Goal: Task Accomplishment & Management: Use online tool/utility

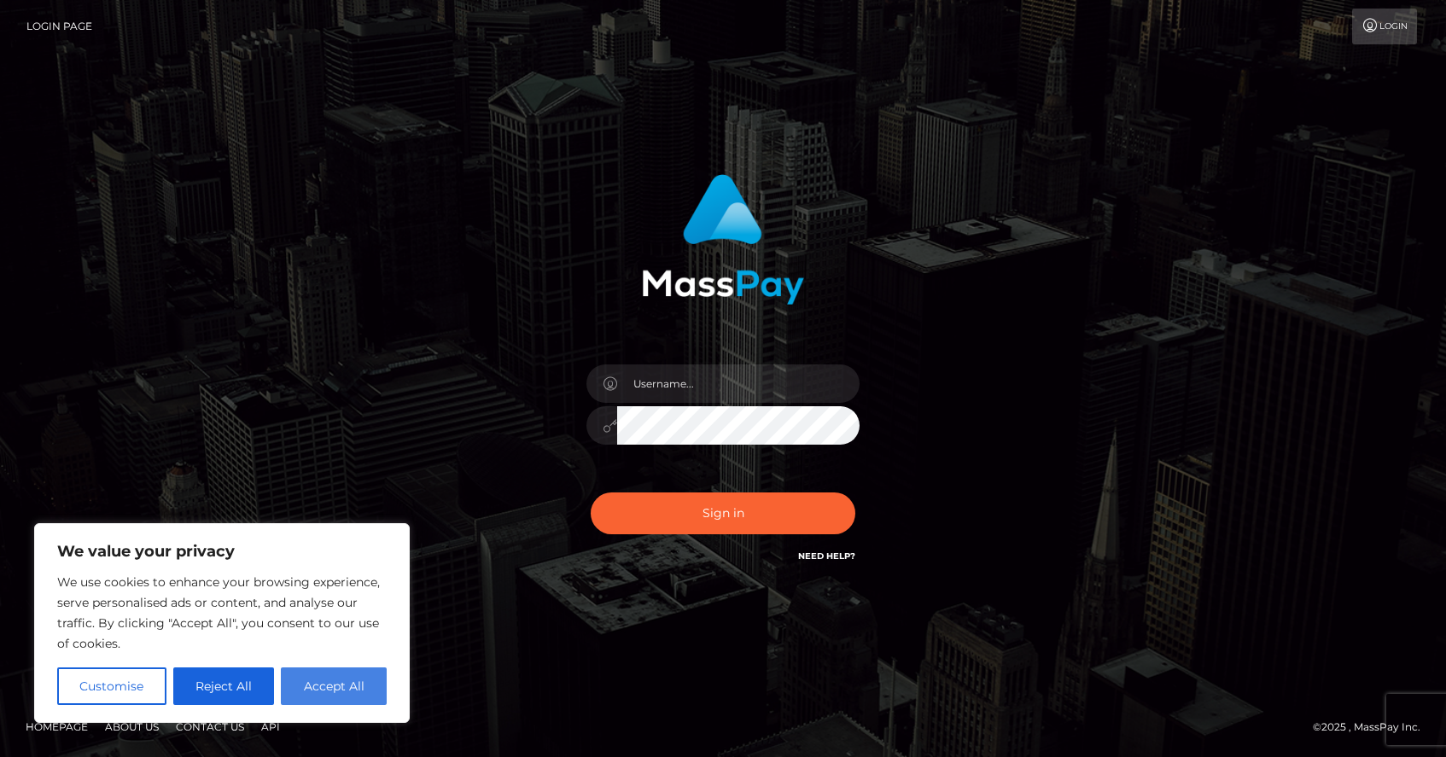
click at [348, 674] on button "Accept All" at bounding box center [334, 687] width 106 height 38
checkbox input "true"
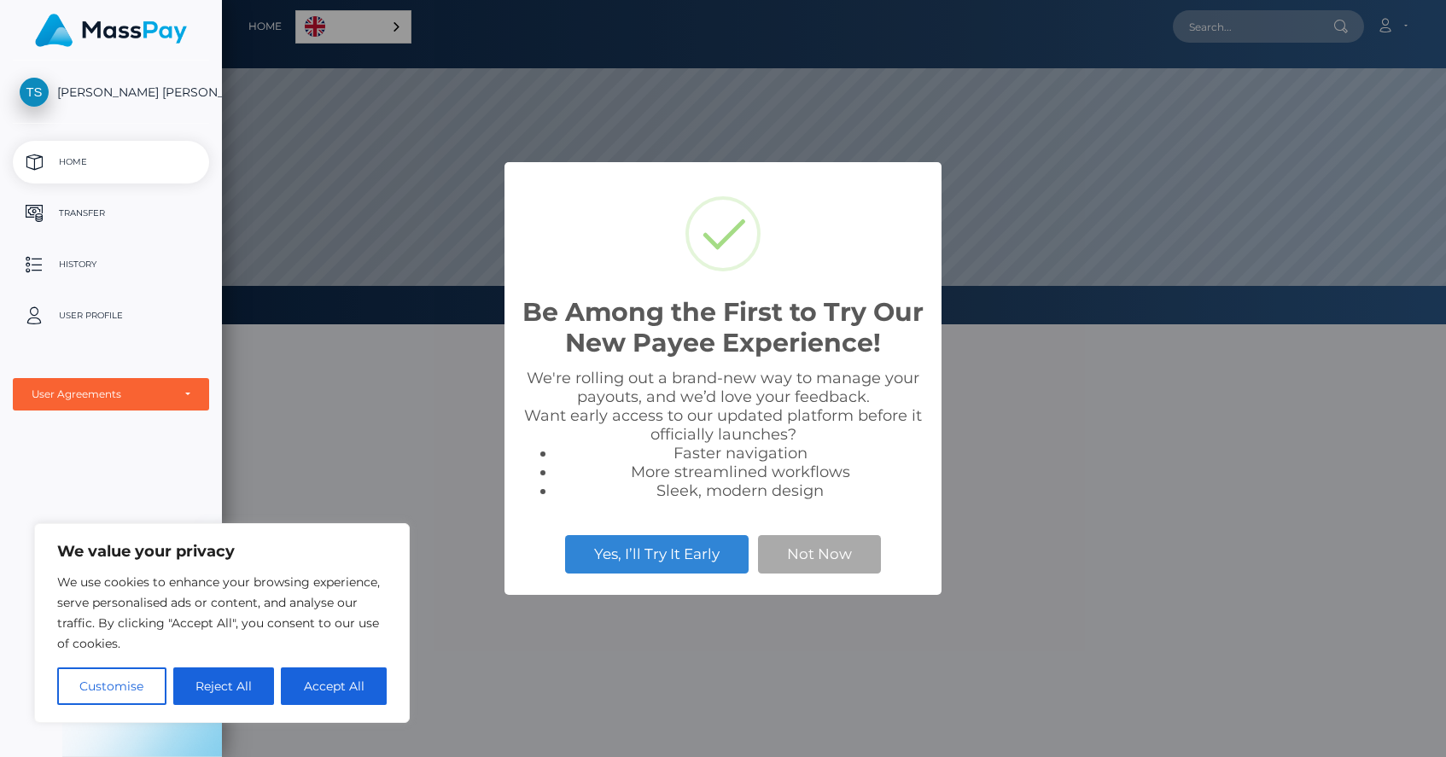
scroll to position [324, 1224]
click at [352, 689] on button "Accept All" at bounding box center [334, 687] width 106 height 38
checkbox input "true"
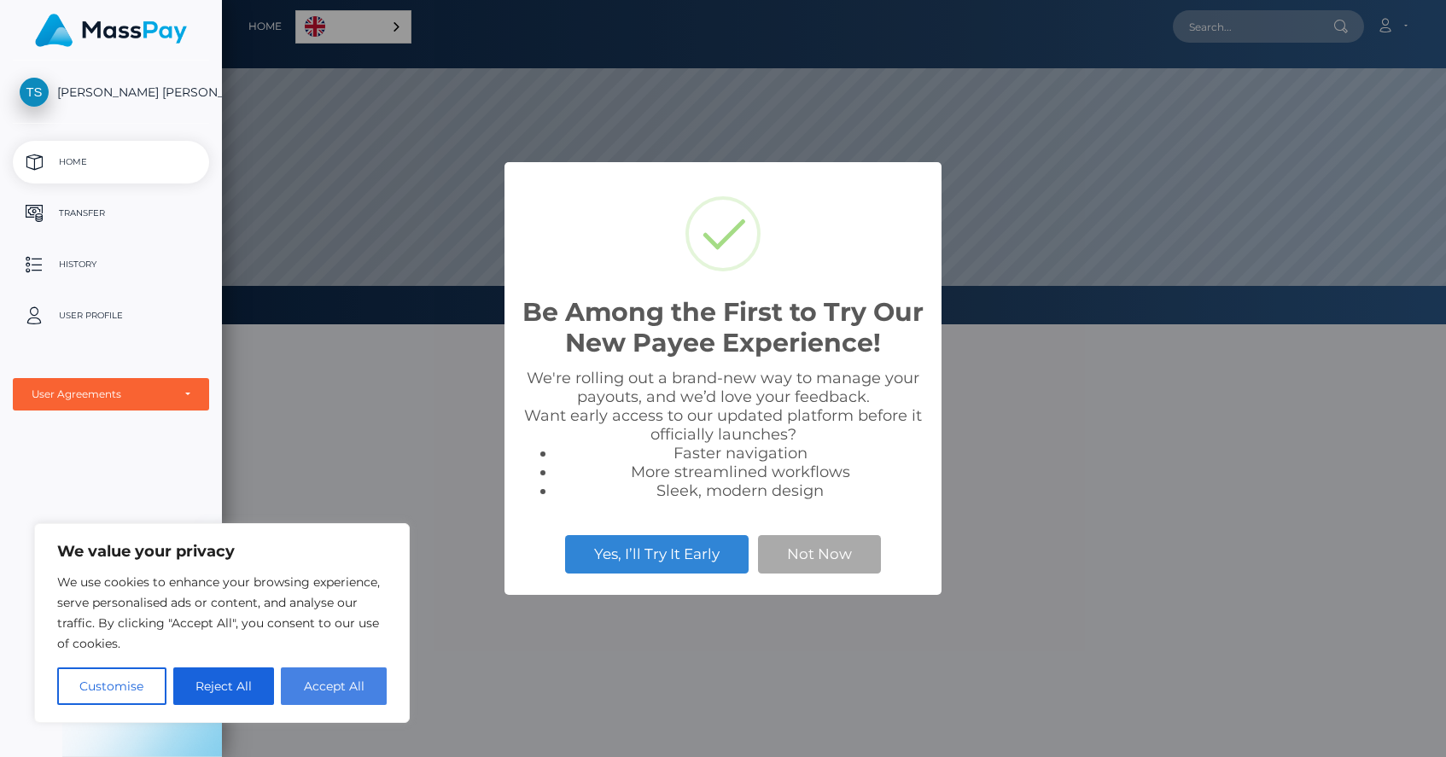
checkbox input "true"
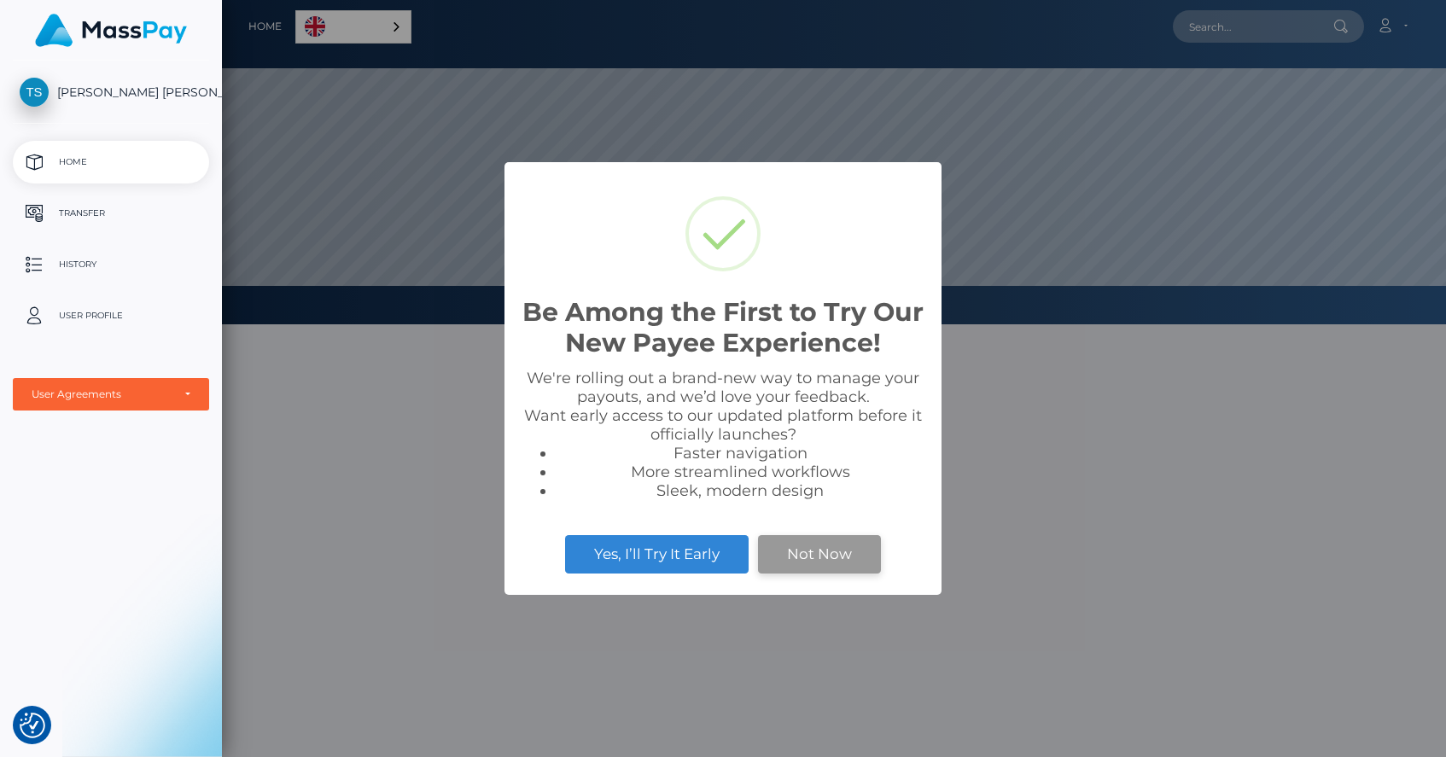
click at [818, 549] on button "Not Now" at bounding box center [819, 554] width 123 height 38
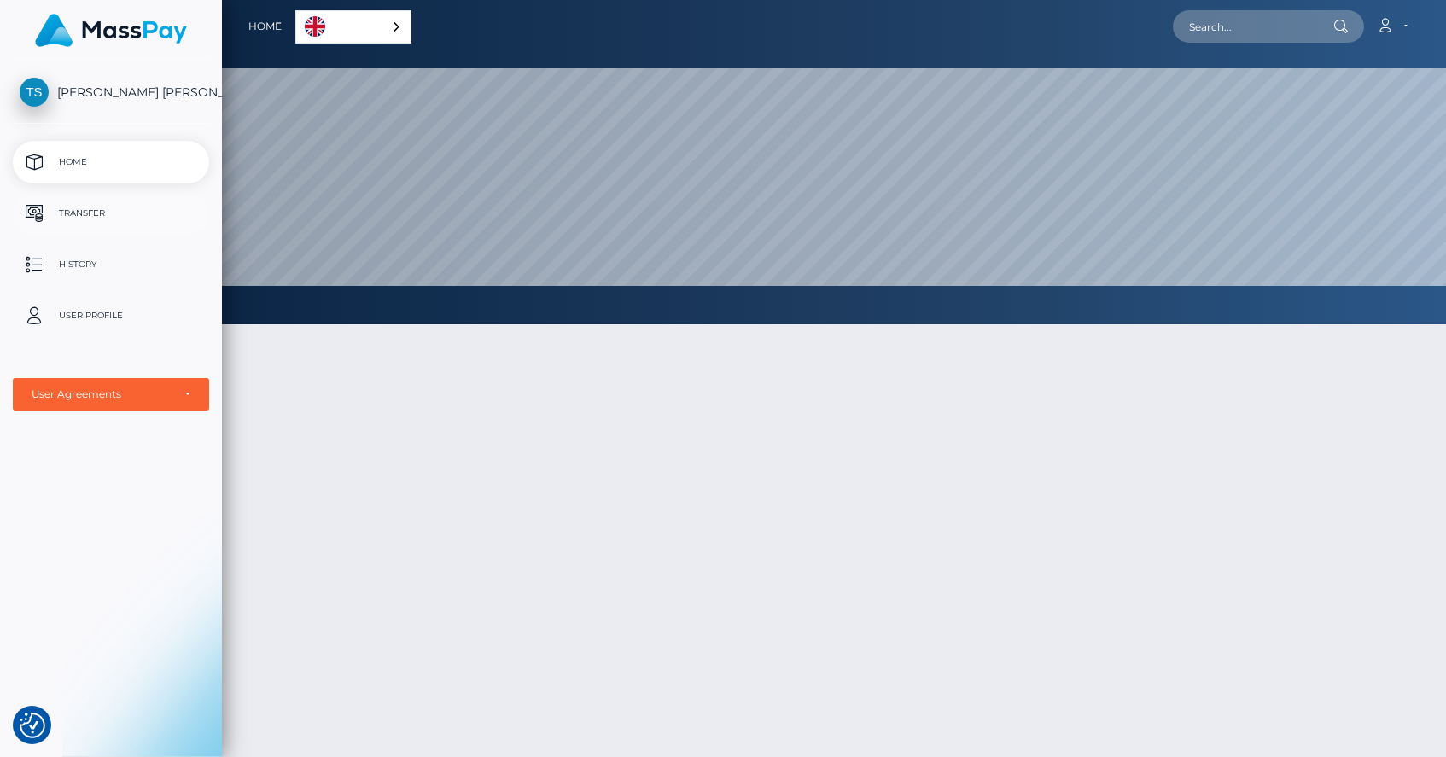
click at [76, 210] on p "Transfer" at bounding box center [111, 214] width 183 height 26
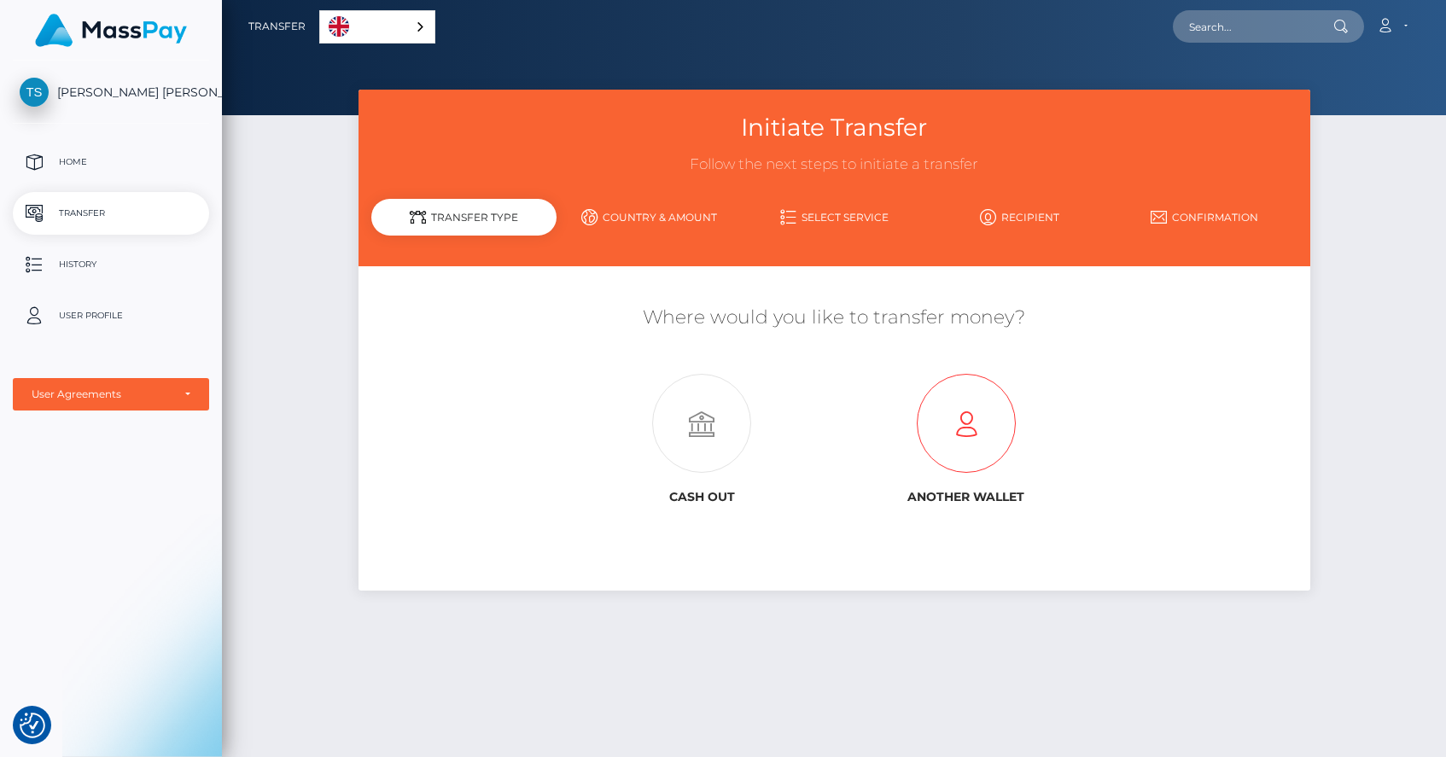
click at [981, 435] on icon at bounding box center [966, 424] width 265 height 99
click at [664, 223] on link "Country & Amount" at bounding box center [649, 217] width 185 height 30
click at [640, 222] on link "Country & Amount" at bounding box center [649, 217] width 185 height 30
click at [951, 412] on icon at bounding box center [966, 424] width 265 height 99
